Goal: Information Seeking & Learning: Learn about a topic

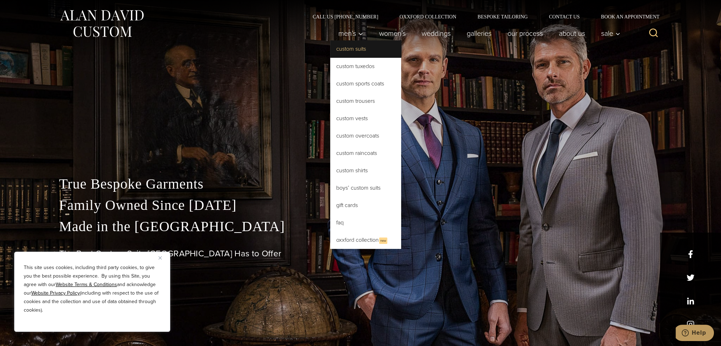
click at [348, 46] on link "Custom Suits" at bounding box center [365, 48] width 71 height 17
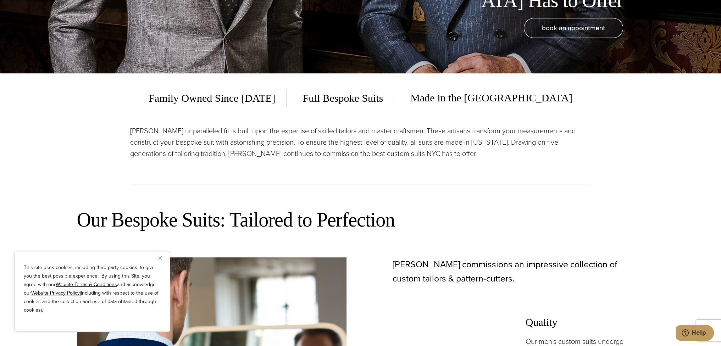
scroll to position [266, 0]
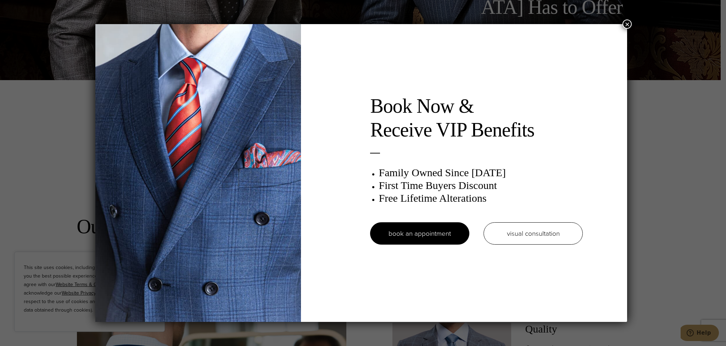
click at [627, 24] on button "×" at bounding box center [627, 24] width 9 height 9
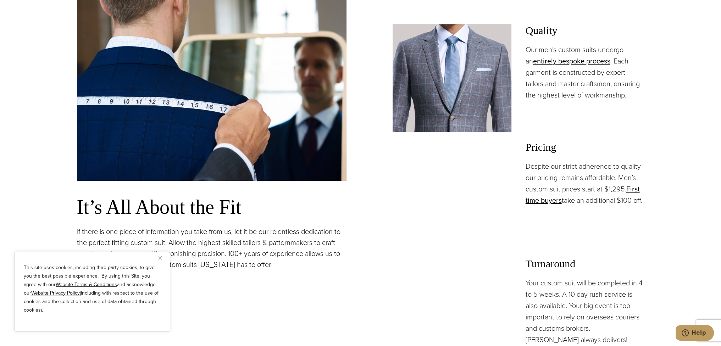
scroll to position [567, 0]
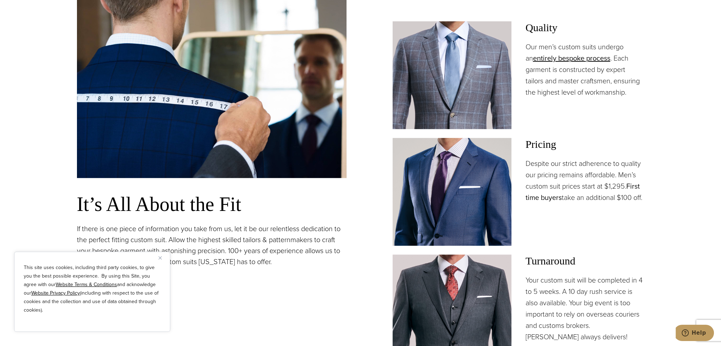
click at [540, 200] on link "First time buyers" at bounding box center [583, 192] width 114 height 22
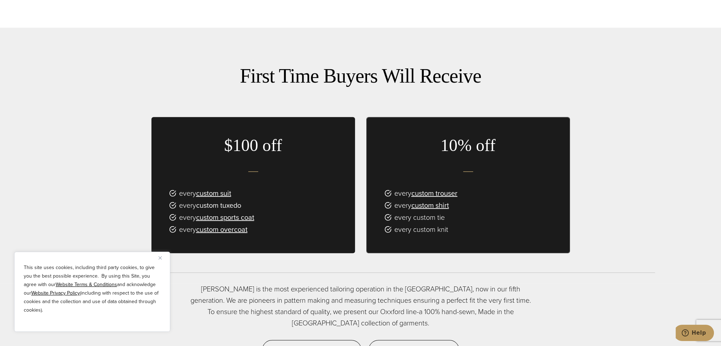
scroll to position [426, 0]
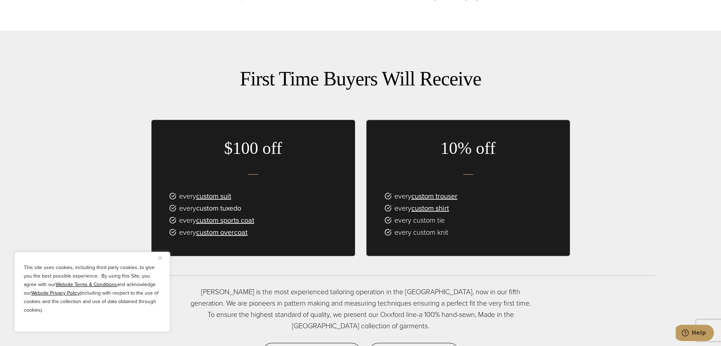
click at [214, 213] on link "custom tuxedo" at bounding box center [218, 208] width 45 height 11
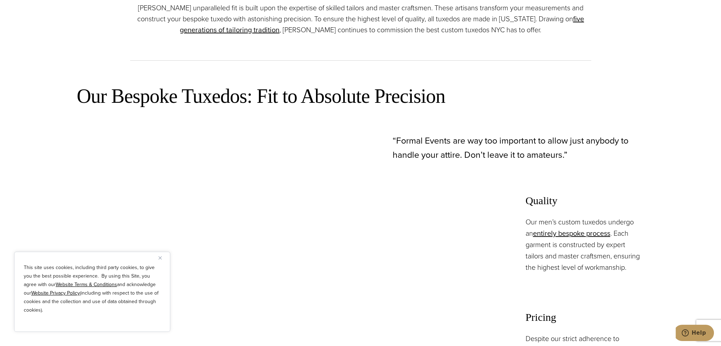
scroll to position [488, 0]
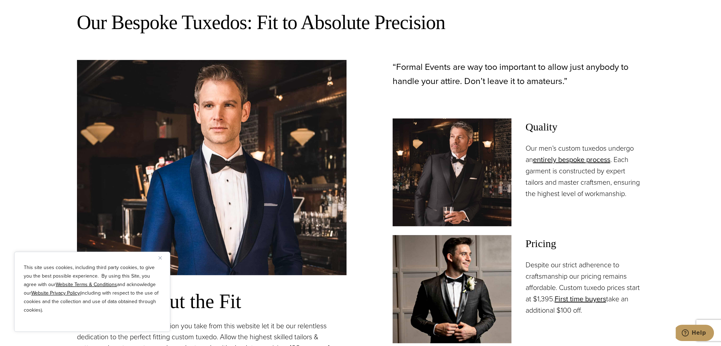
click at [161, 255] on button "Close" at bounding box center [163, 258] width 9 height 9
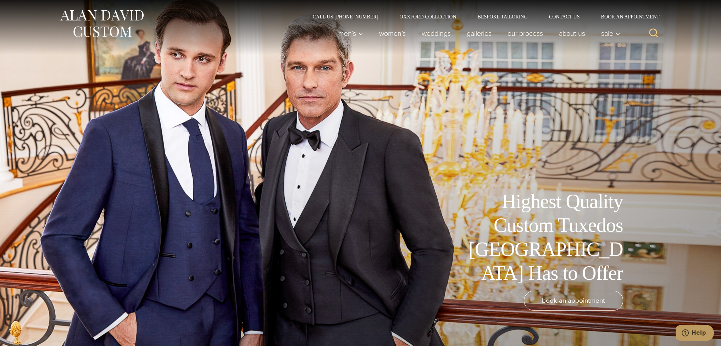
scroll to position [0, 0]
click at [481, 37] on link "Galleries" at bounding box center [479, 33] width 41 height 14
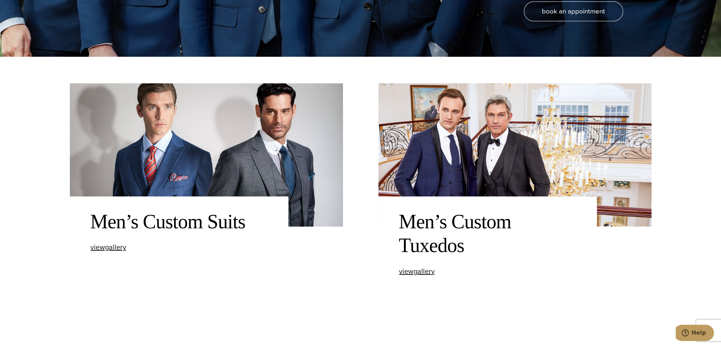
scroll to position [301, 0]
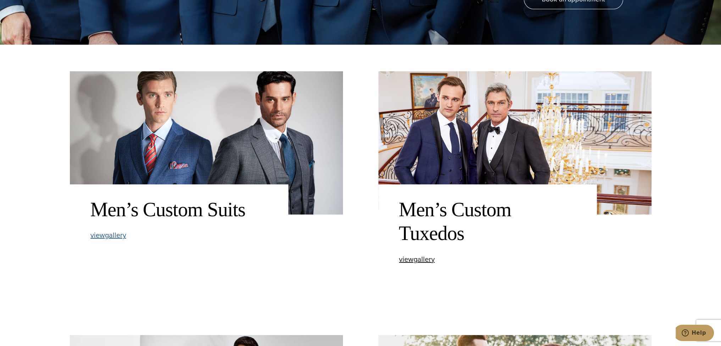
click at [104, 234] on span "view Men’s Custom Suits gallery" at bounding box center [108, 235] width 36 height 11
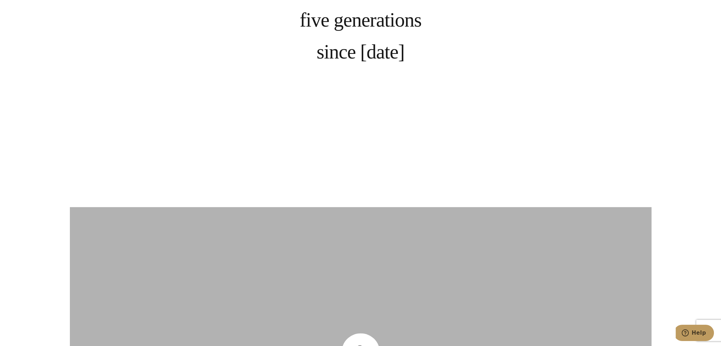
scroll to position [824, 0]
